Goal: Obtain resource: Download file/media

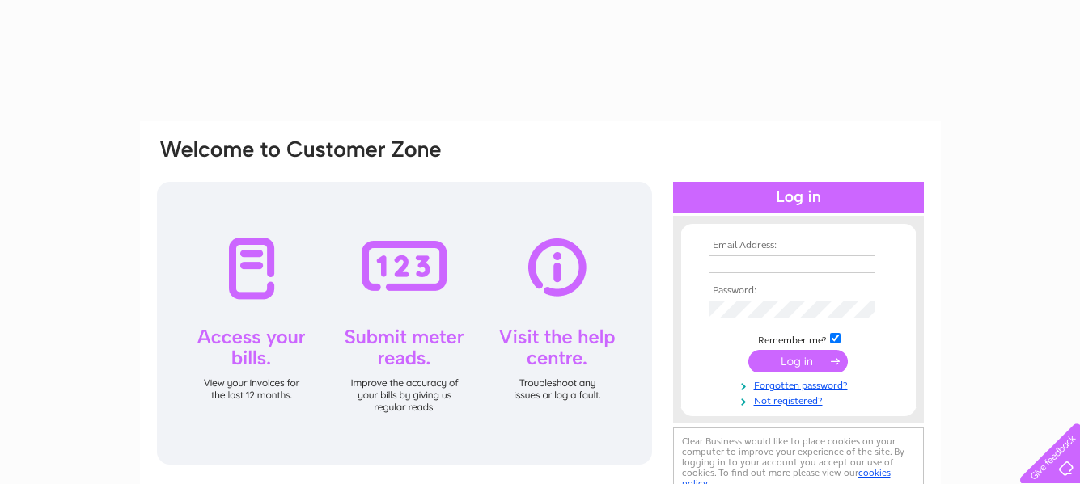
type input "ZBEKTAS@HOTMAIL.CO.UK"
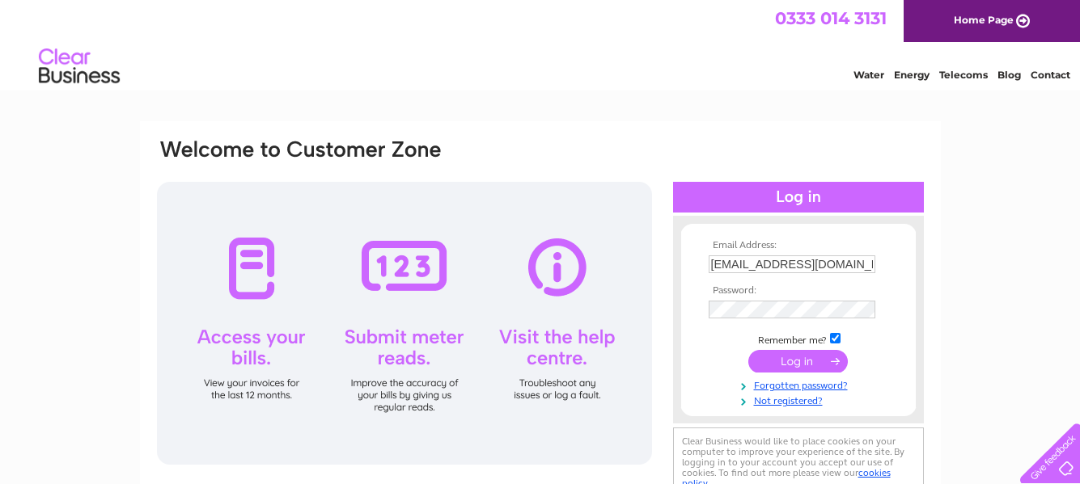
click at [789, 360] on input "submit" at bounding box center [797, 361] width 99 height 23
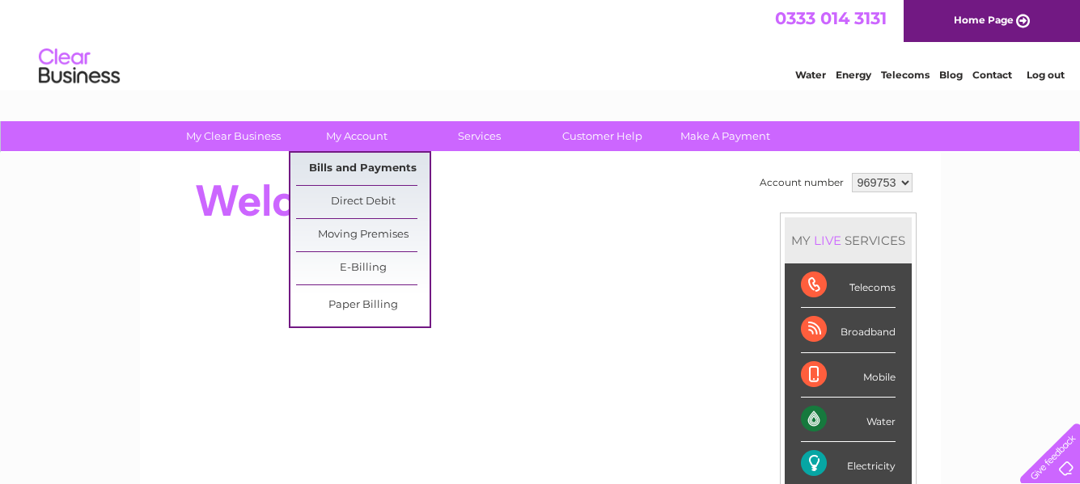
click at [345, 171] on link "Bills and Payments" at bounding box center [362, 169] width 133 height 32
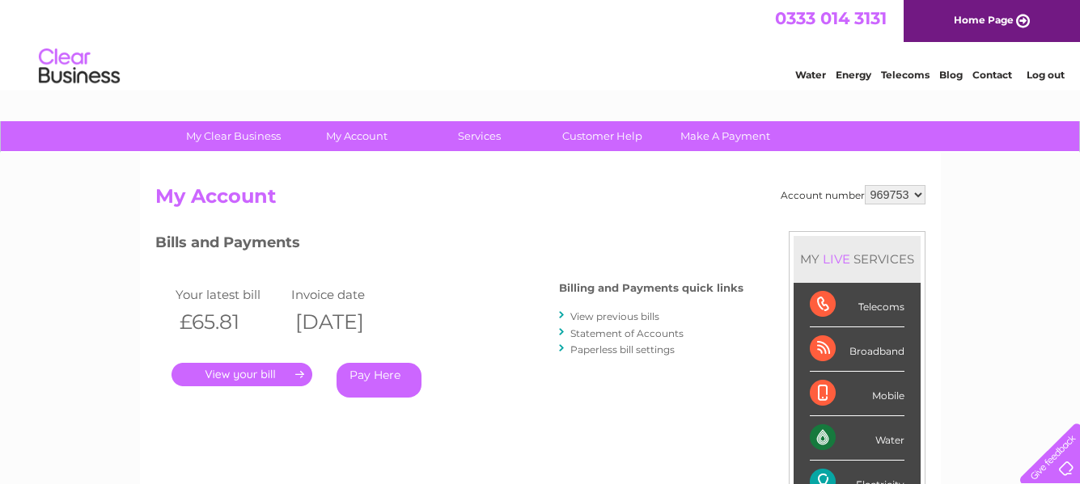
click at [624, 318] on link "View previous bills" at bounding box center [614, 317] width 89 height 12
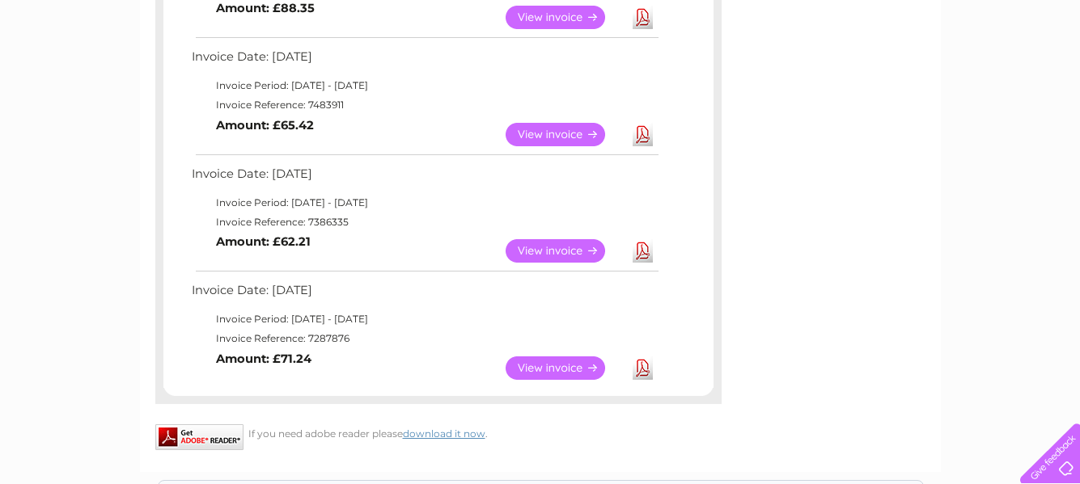
scroll to position [827, 0]
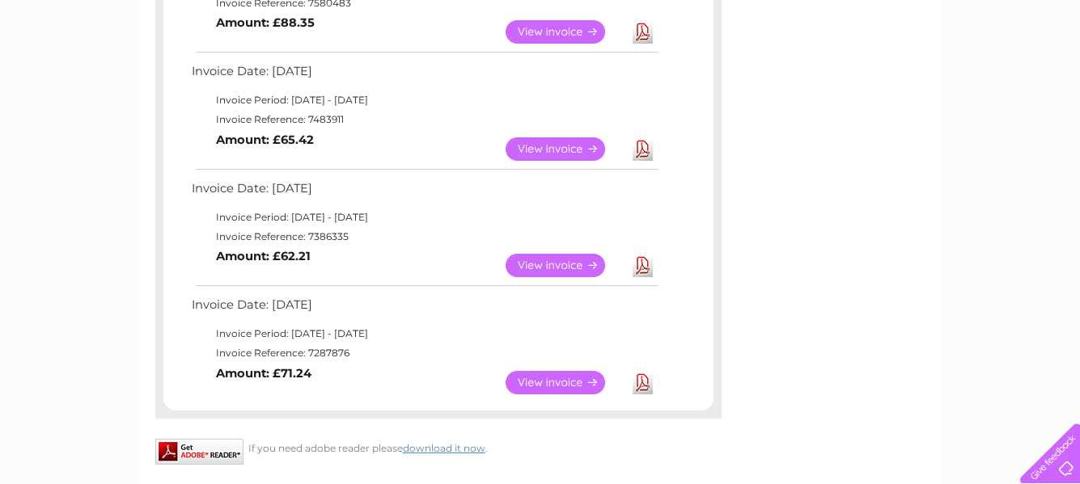
click at [544, 145] on link "View" at bounding box center [564, 148] width 119 height 23
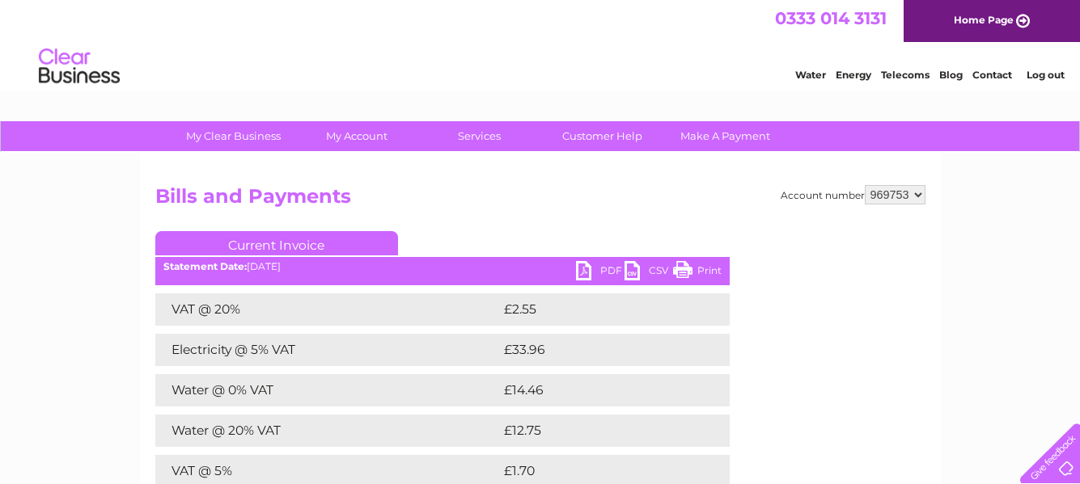
click at [580, 267] on link "PDF" at bounding box center [600, 272] width 49 height 23
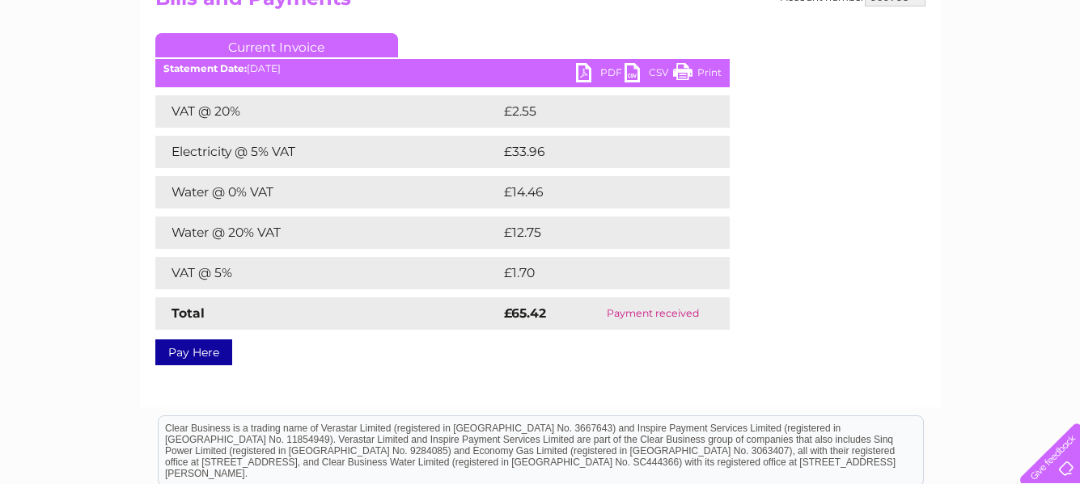
scroll to position [194, 0]
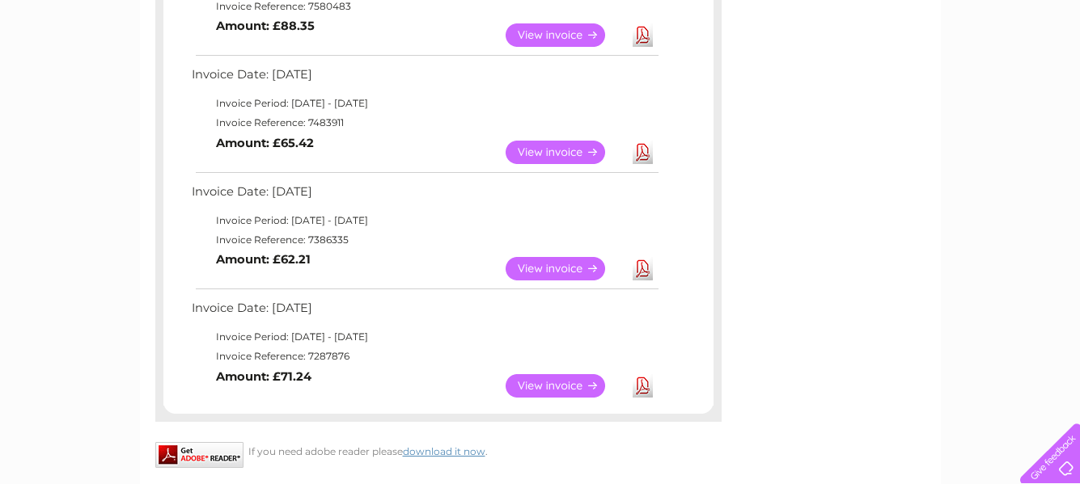
click at [640, 386] on link "Download" at bounding box center [642, 385] width 20 height 23
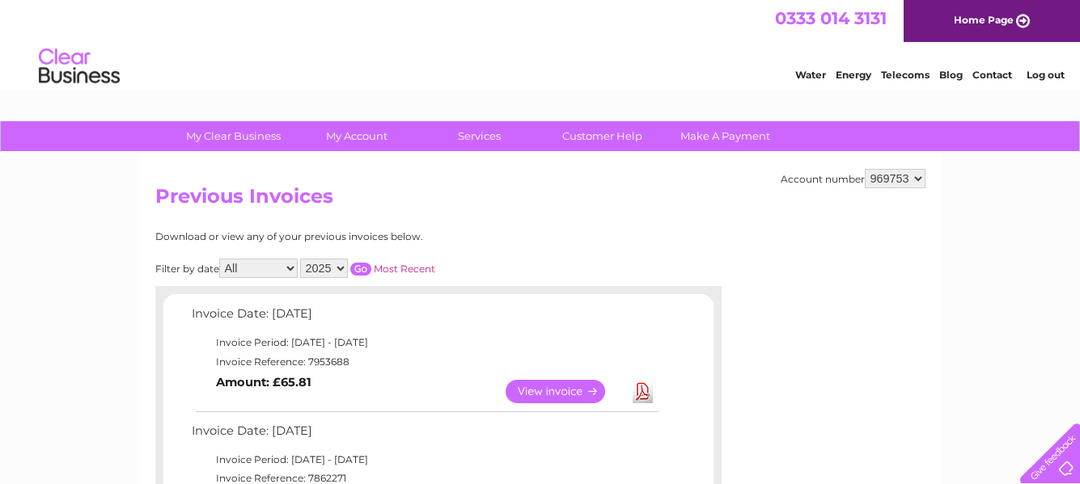
click at [336, 264] on select "2025 2024 2023 2022" at bounding box center [324, 268] width 48 height 19
select select "2024"
click at [302, 259] on select "2025 2024 2023 2022" at bounding box center [324, 268] width 48 height 19
click at [362, 269] on input "button" at bounding box center [360, 269] width 21 height 13
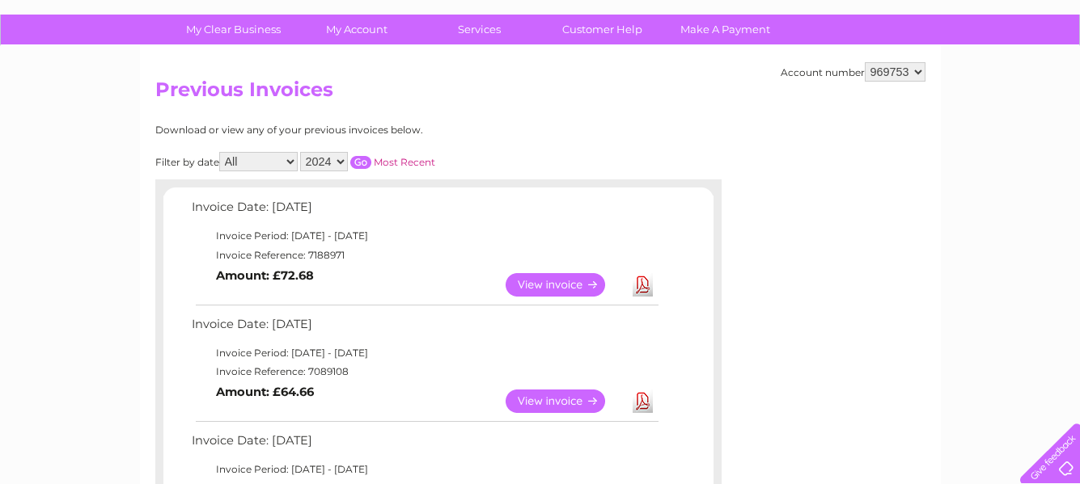
scroll to position [108, 0]
click at [557, 281] on link "View" at bounding box center [564, 284] width 119 height 23
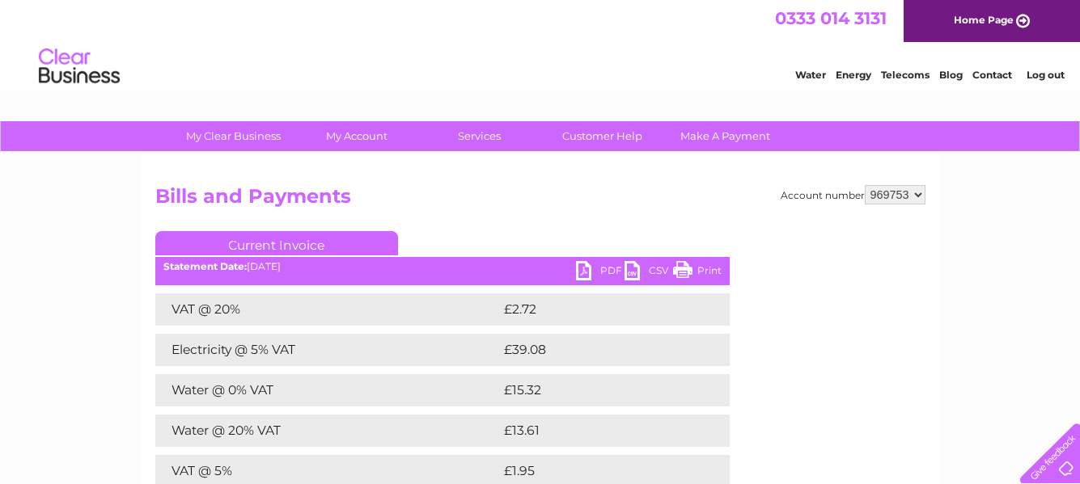
click at [595, 268] on link "PDF" at bounding box center [600, 272] width 49 height 23
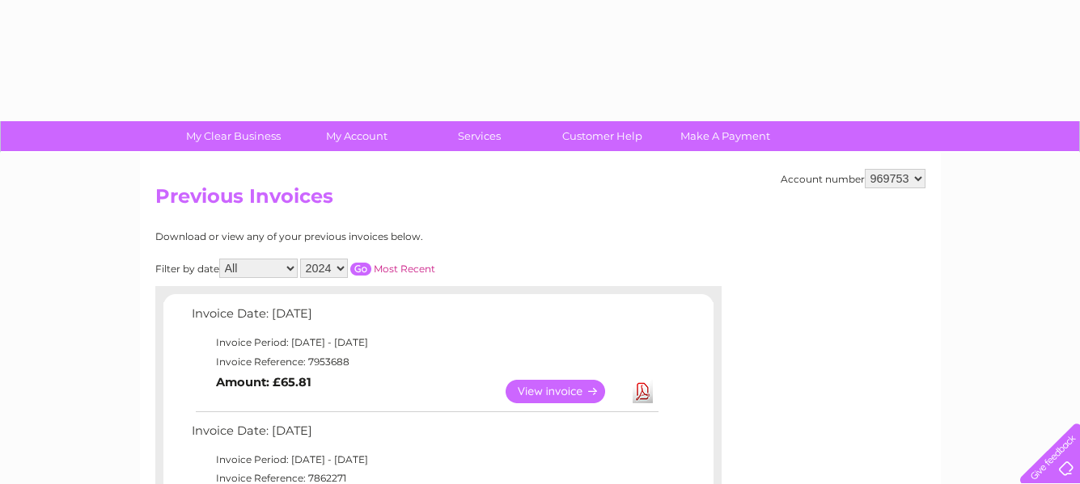
select select "2024"
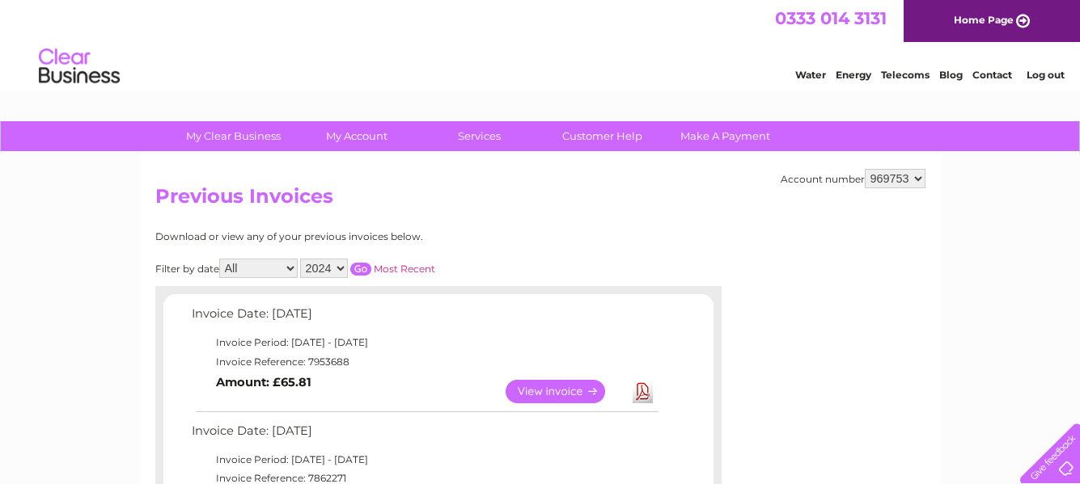
click at [365, 273] on input "button" at bounding box center [360, 269] width 21 height 13
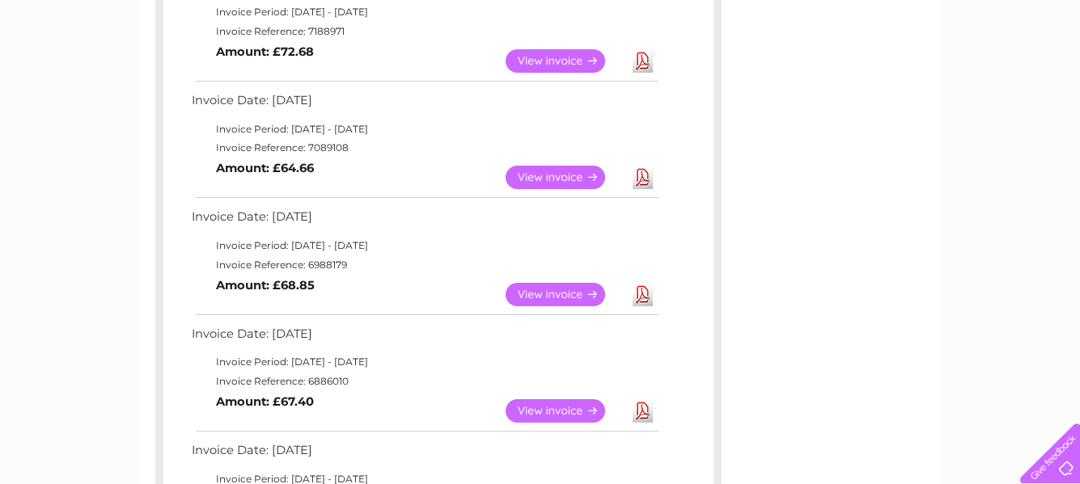
scroll to position [345, 0]
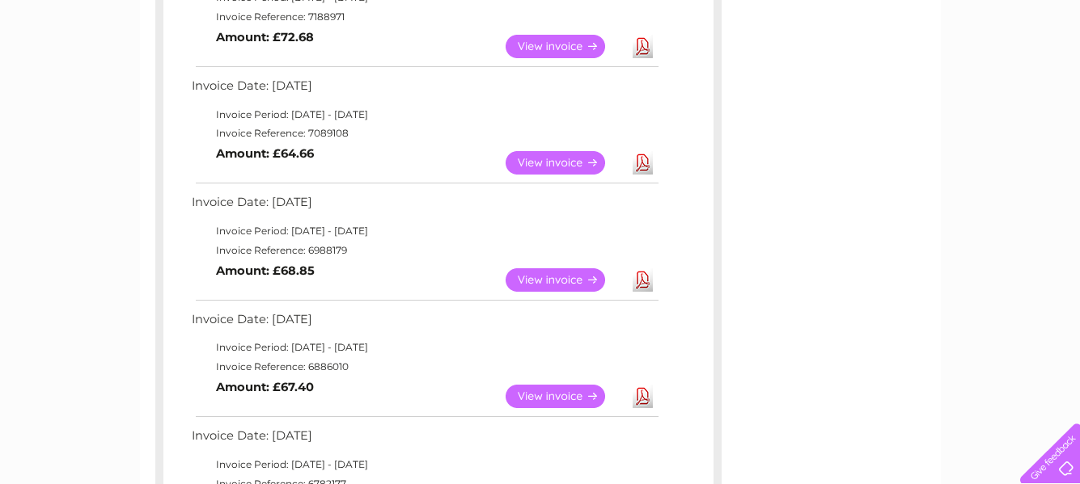
click at [646, 163] on link "Download" at bounding box center [642, 162] width 20 height 23
click at [646, 281] on link "Download" at bounding box center [642, 280] width 20 height 23
click at [644, 400] on link "Download" at bounding box center [642, 396] width 20 height 23
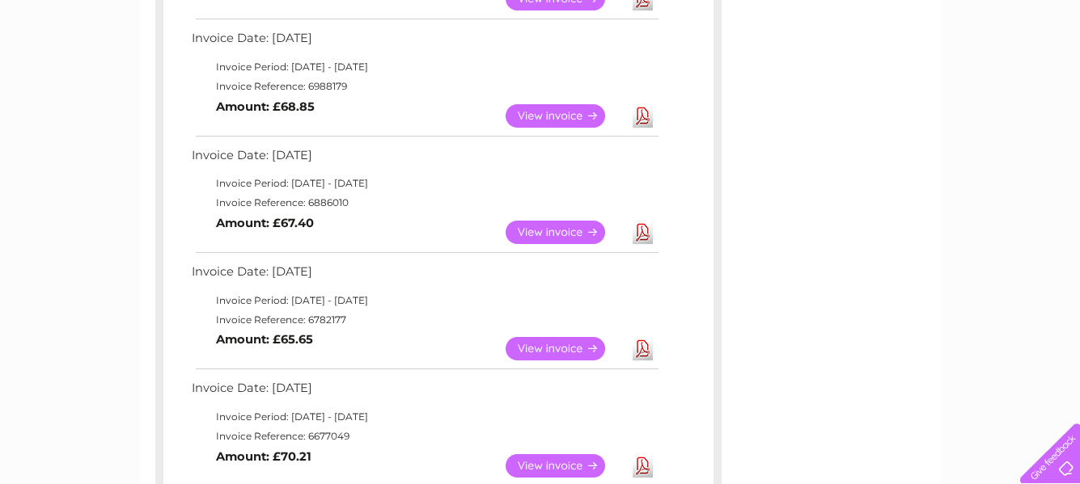
scroll to position [518, 0]
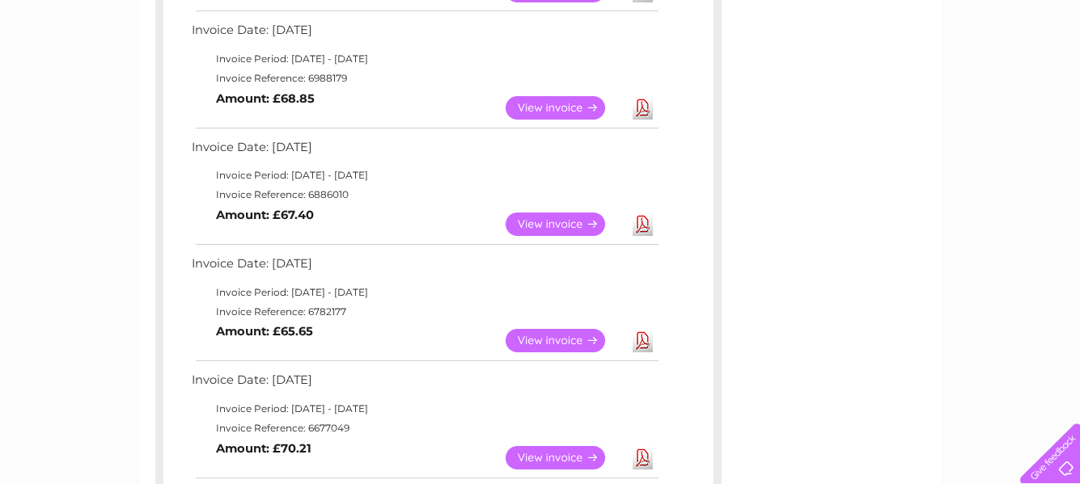
click at [639, 340] on link "Download" at bounding box center [642, 340] width 20 height 23
